Goal: Task Accomplishment & Management: Manage account settings

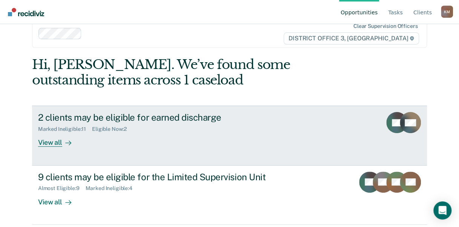
scroll to position [17, 0]
click at [55, 143] on div "View all" at bounding box center [59, 139] width 42 height 15
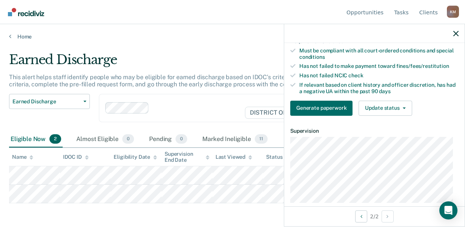
scroll to position [106, 0]
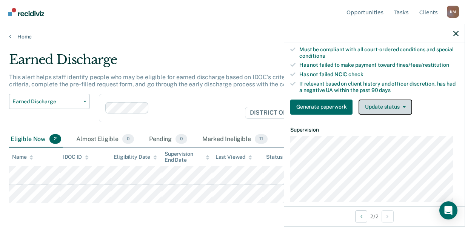
click at [406, 114] on button "Update status" at bounding box center [384, 107] width 53 height 15
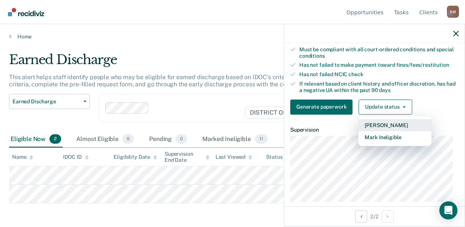
click at [387, 129] on button "[PERSON_NAME]" at bounding box center [394, 125] width 73 height 12
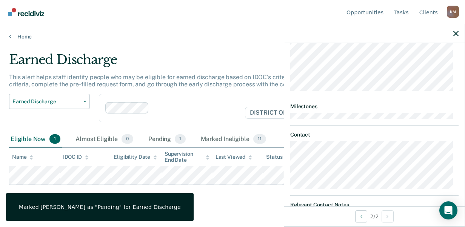
scroll to position [283, 0]
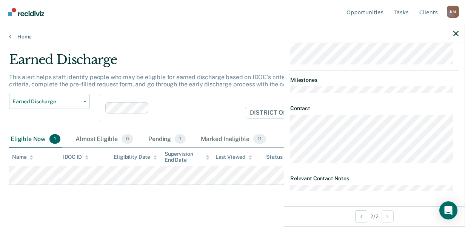
click at [197, 104] on div at bounding box center [198, 108] width 92 height 9
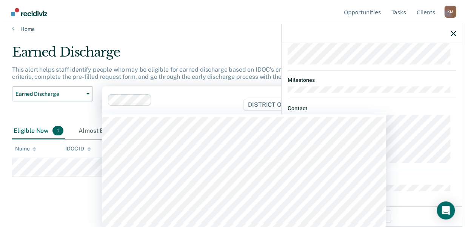
scroll to position [0, 0]
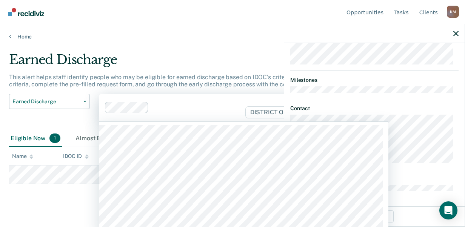
click at [46, 197] on main "Earned Discharge This alert helps staff identify people who may be eligible for…" at bounding box center [232, 132] width 465 height 185
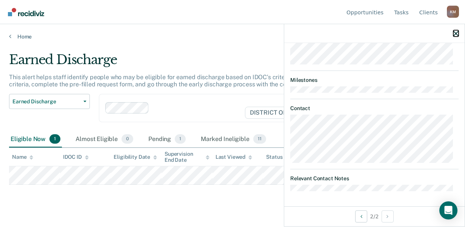
click at [455, 32] on icon "button" at bounding box center [455, 33] width 5 height 5
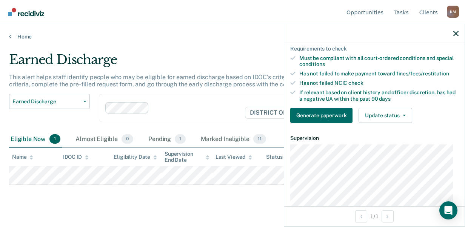
scroll to position [108, 0]
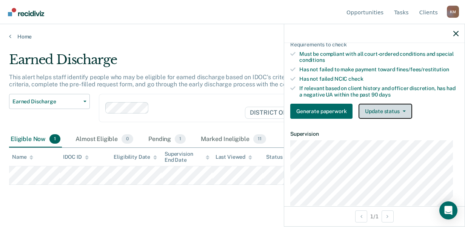
click at [402, 114] on button "Update status" at bounding box center [384, 111] width 53 height 15
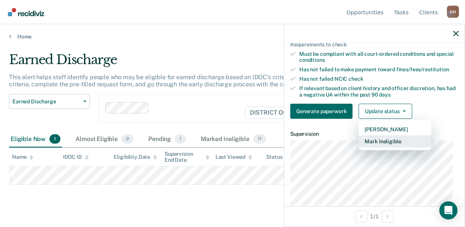
click at [386, 146] on button "Mark Ineligible" at bounding box center [394, 141] width 73 height 12
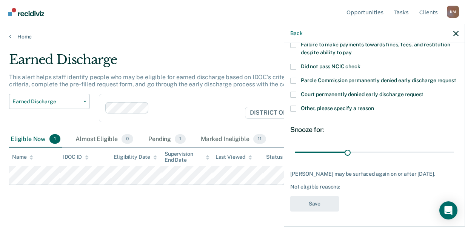
scroll to position [85, 0]
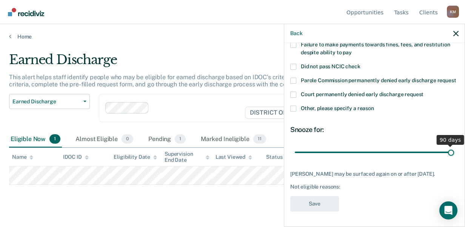
drag, startPoint x: 344, startPoint y: 145, endPoint x: 455, endPoint y: 152, distance: 110.4
type input "90"
click at [454, 152] on input "range" at bounding box center [374, 152] width 159 height 13
click at [296, 106] on span at bounding box center [293, 109] width 6 height 6
click at [374, 106] on input "Other, please specify a reason" at bounding box center [374, 106] width 0 height 0
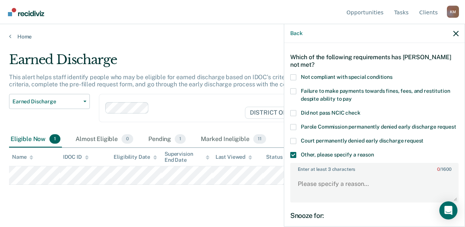
scroll to position [26, 0]
click at [291, 76] on span at bounding box center [293, 77] width 6 height 6
click at [392, 74] on input "Not compliant with special conditions" at bounding box center [392, 74] width 0 height 0
click at [295, 158] on span at bounding box center [293, 155] width 6 height 6
click at [374, 152] on input "Other, please specify a reason" at bounding box center [374, 152] width 0 height 0
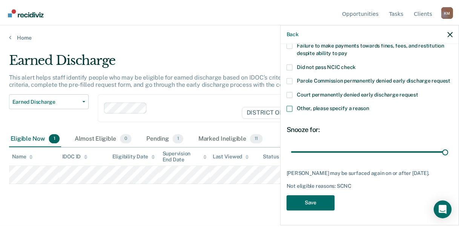
scroll to position [85, 0]
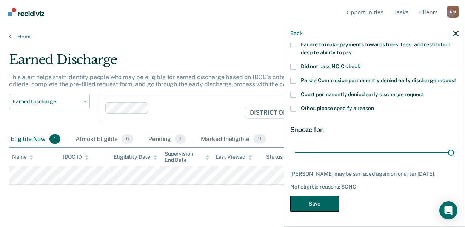
click at [313, 204] on button "Save" at bounding box center [314, 203] width 49 height 15
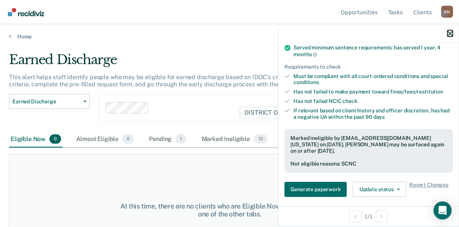
click at [449, 34] on icon "button" at bounding box center [449, 33] width 5 height 5
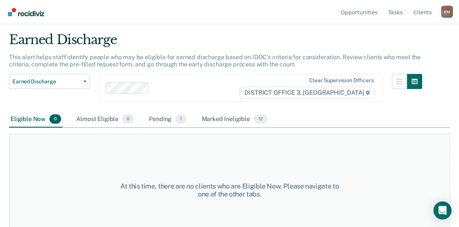
scroll to position [0, 0]
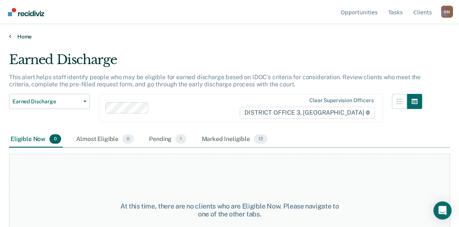
drag, startPoint x: 25, startPoint y: 35, endPoint x: 15, endPoint y: 36, distance: 9.9
click at [15, 36] on link "Home" at bounding box center [229, 36] width 441 height 7
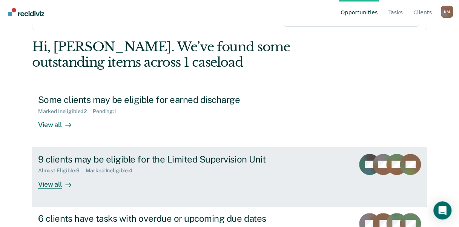
scroll to position [72, 0]
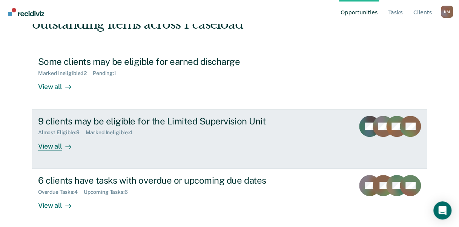
click at [54, 143] on div "View all" at bounding box center [59, 143] width 42 height 15
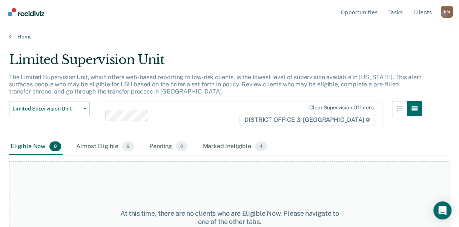
drag, startPoint x: 26, startPoint y: 37, endPoint x: 3, endPoint y: 33, distance: 22.9
click at [3, 33] on div "Home" at bounding box center [229, 32] width 459 height 16
click at [8, 37] on div "Home" at bounding box center [229, 32] width 459 height 16
click at [10, 37] on icon at bounding box center [10, 36] width 2 height 6
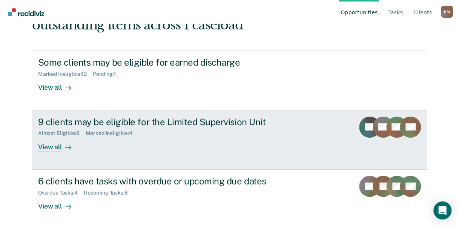
scroll to position [72, 0]
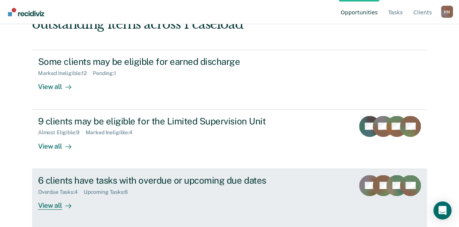
click at [49, 189] on div "Overdue Tasks : 4" at bounding box center [61, 192] width 46 height 6
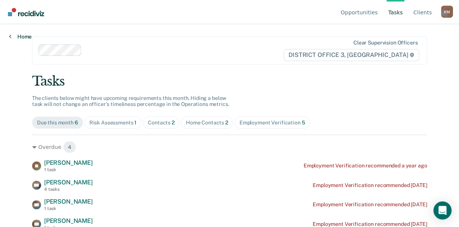
click at [20, 37] on link "Home" at bounding box center [20, 36] width 23 height 7
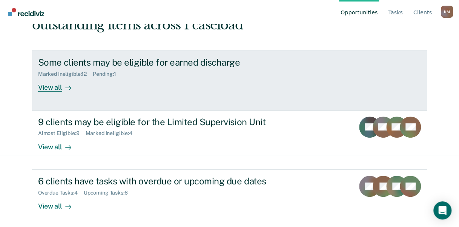
scroll to position [72, 0]
